Goal: Information Seeking & Learning: Learn about a topic

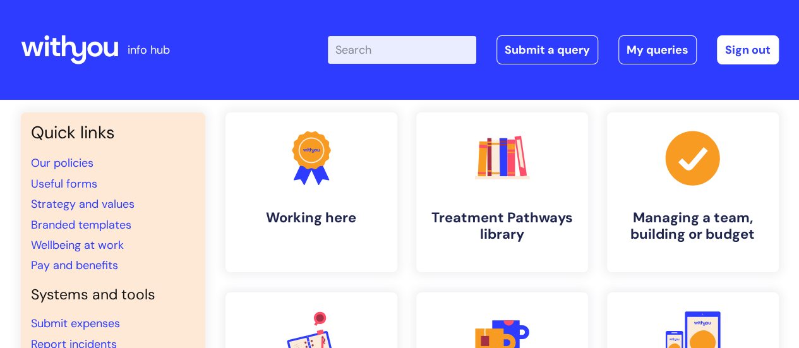
click at [384, 47] on input "Enter your search term here..." at bounding box center [402, 50] width 148 height 28
type input "EAP"
click button "Search" at bounding box center [0, 0] width 0 height 0
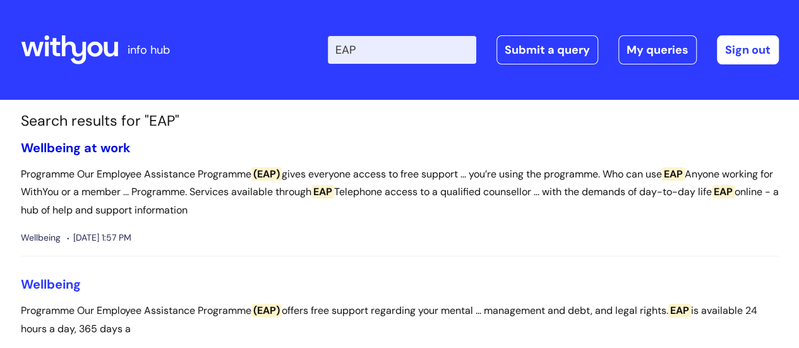
click at [97, 142] on link "Wellbeing at work" at bounding box center [76, 148] width 110 height 16
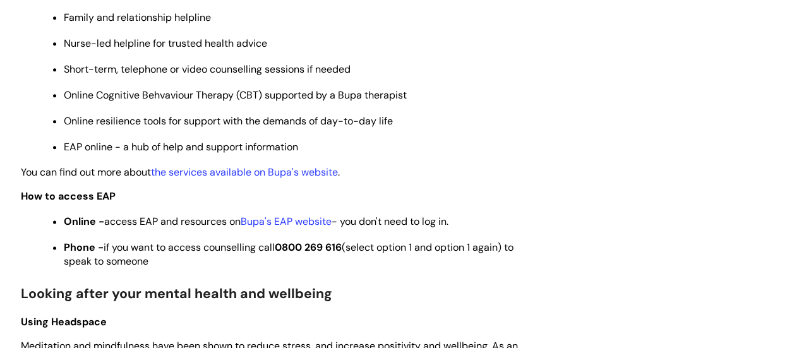
scroll to position [713, 0]
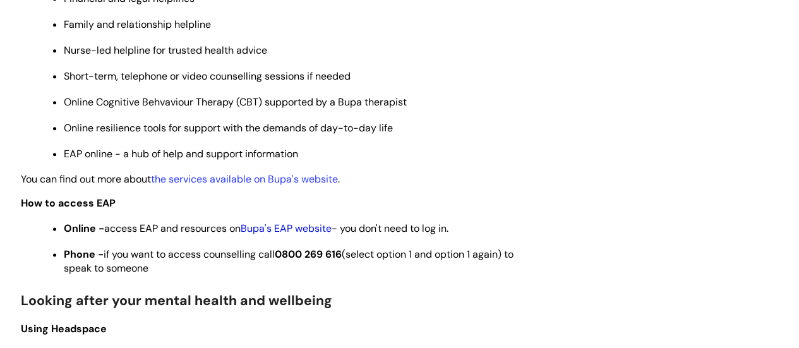
click at [308, 228] on link "Bupa's EAP website" at bounding box center [286, 228] width 91 height 13
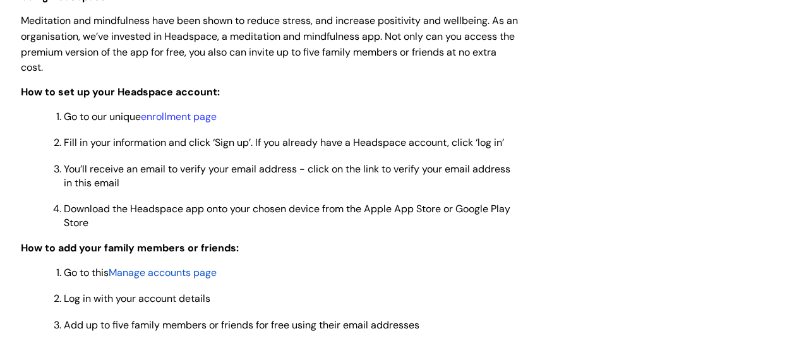
scroll to position [1048, 0]
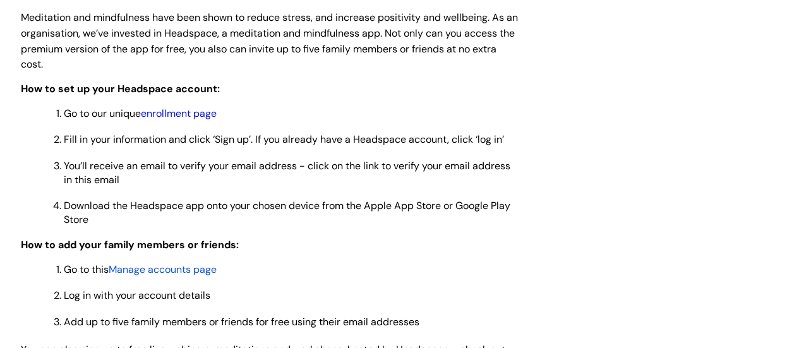
click at [205, 112] on link "enrollment page" at bounding box center [179, 113] width 76 height 13
